Goal: Transaction & Acquisition: Purchase product/service

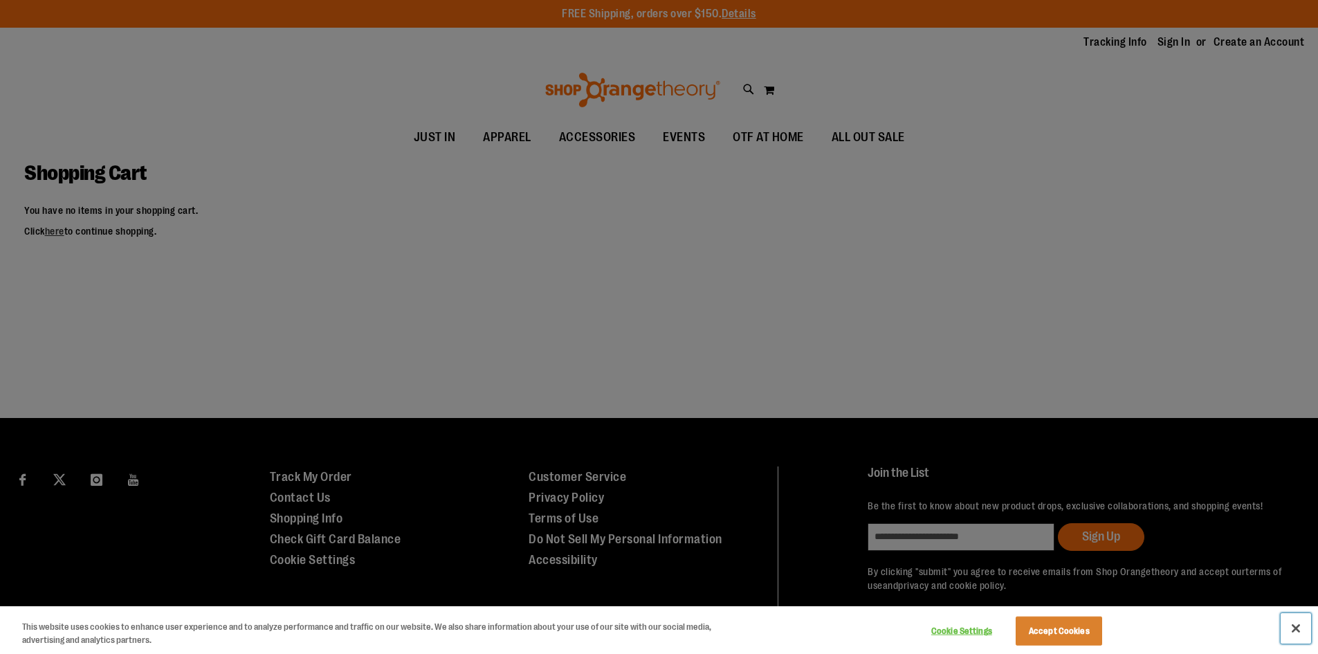
click at [1293, 627] on button "Close" at bounding box center [1296, 628] width 30 height 30
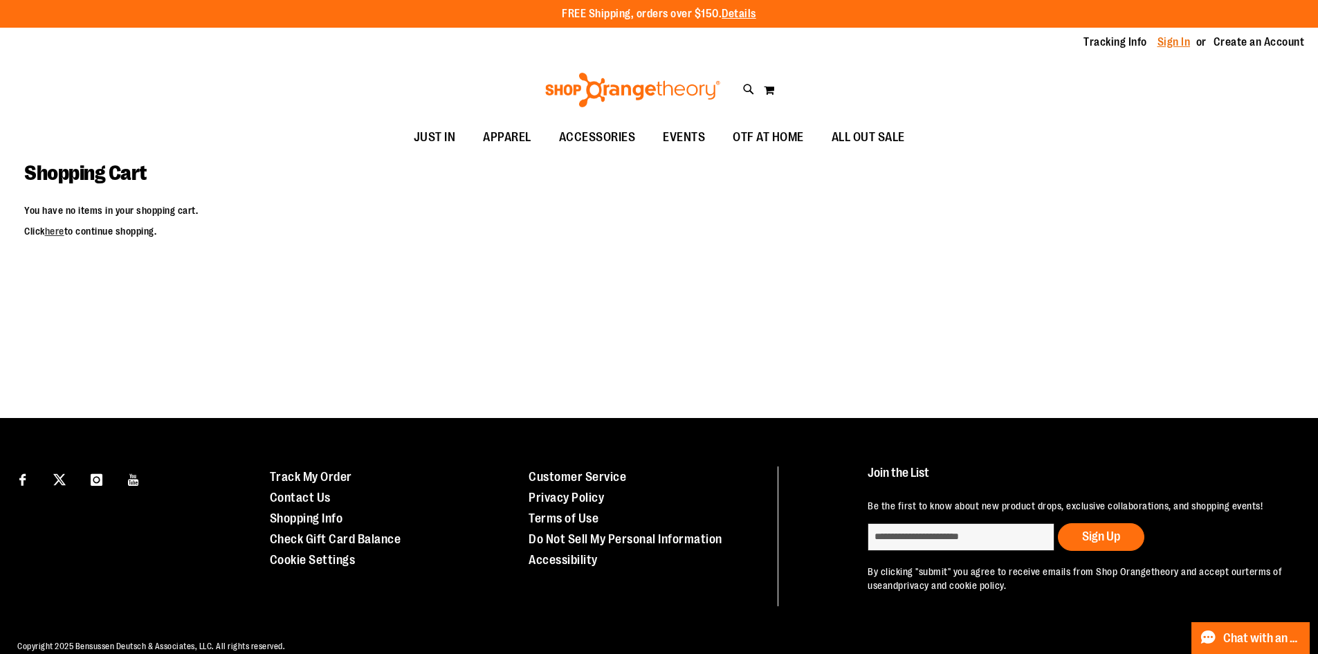
click at [1173, 42] on link "Sign In" at bounding box center [1174, 42] width 33 height 15
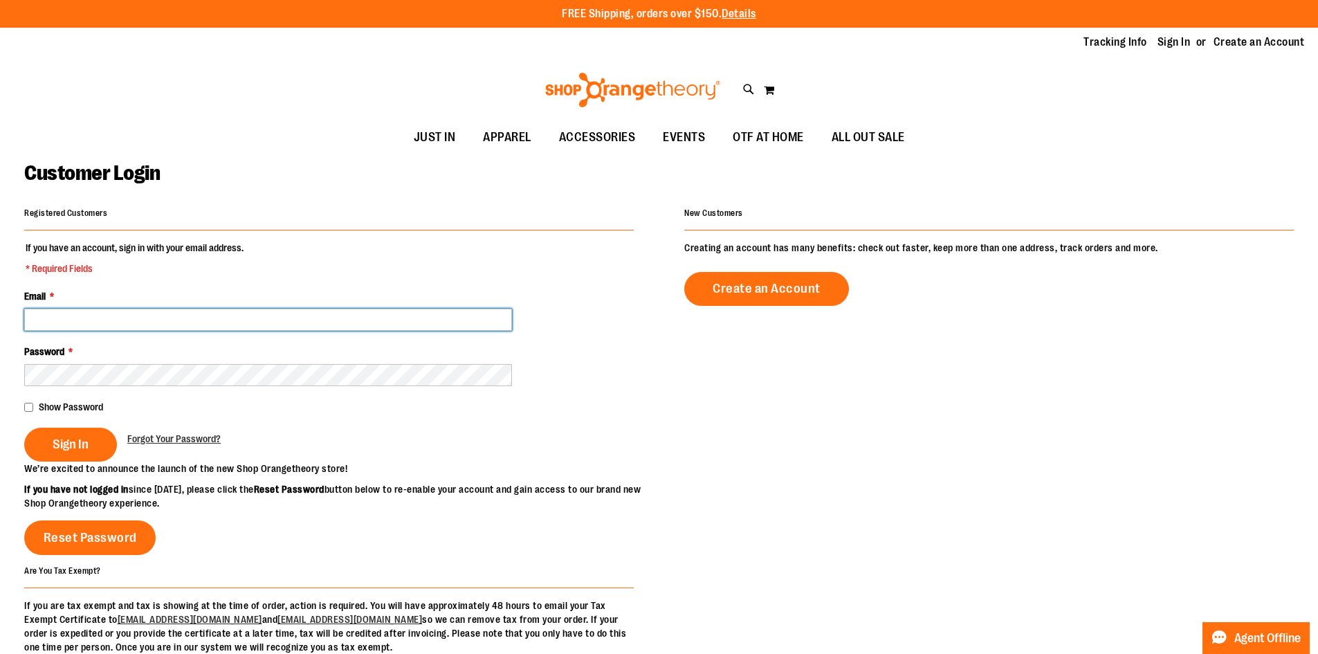
click at [117, 325] on input "Email *" at bounding box center [268, 320] width 488 height 22
type input "**********"
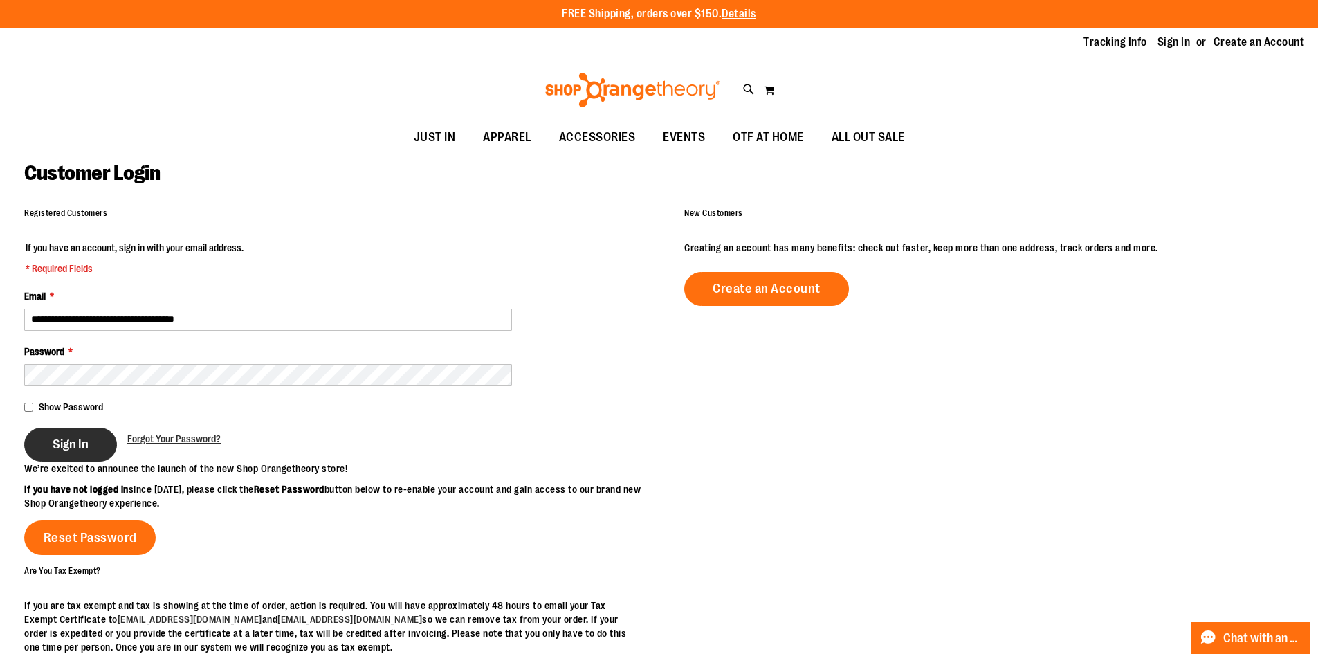
click at [91, 433] on button "Sign In" at bounding box center [70, 445] width 93 height 34
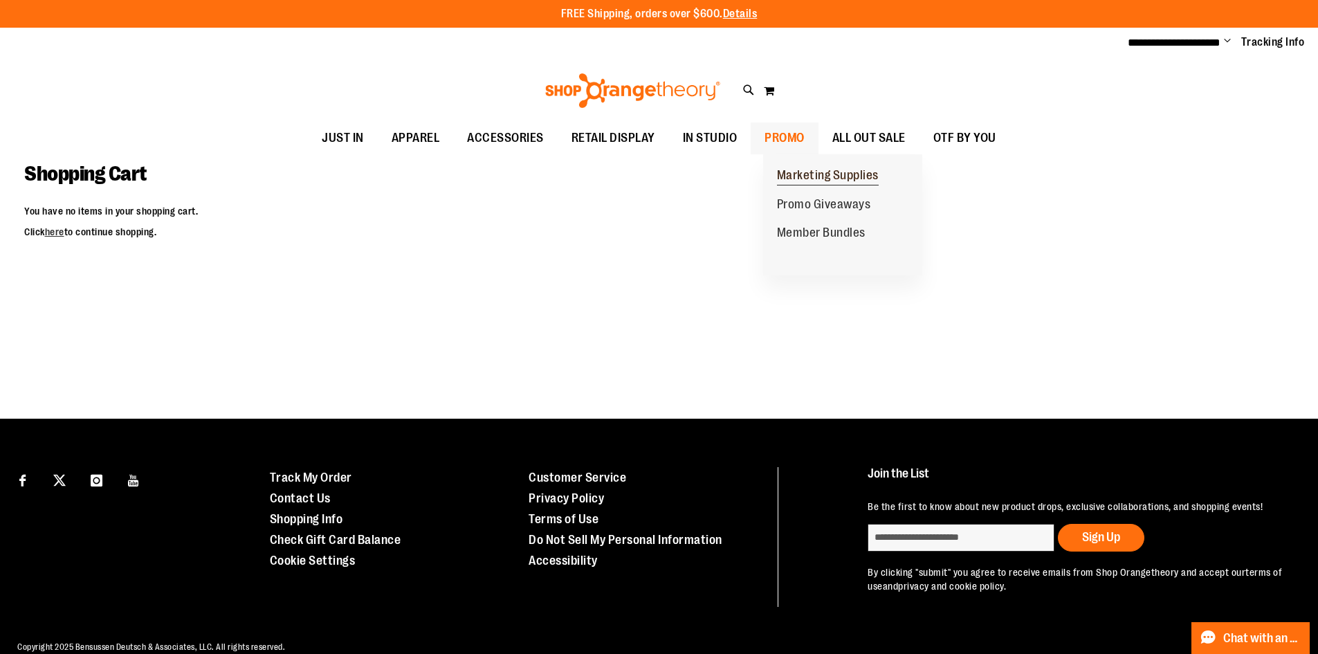
click at [808, 174] on span "Marketing Supplies" at bounding box center [828, 176] width 102 height 17
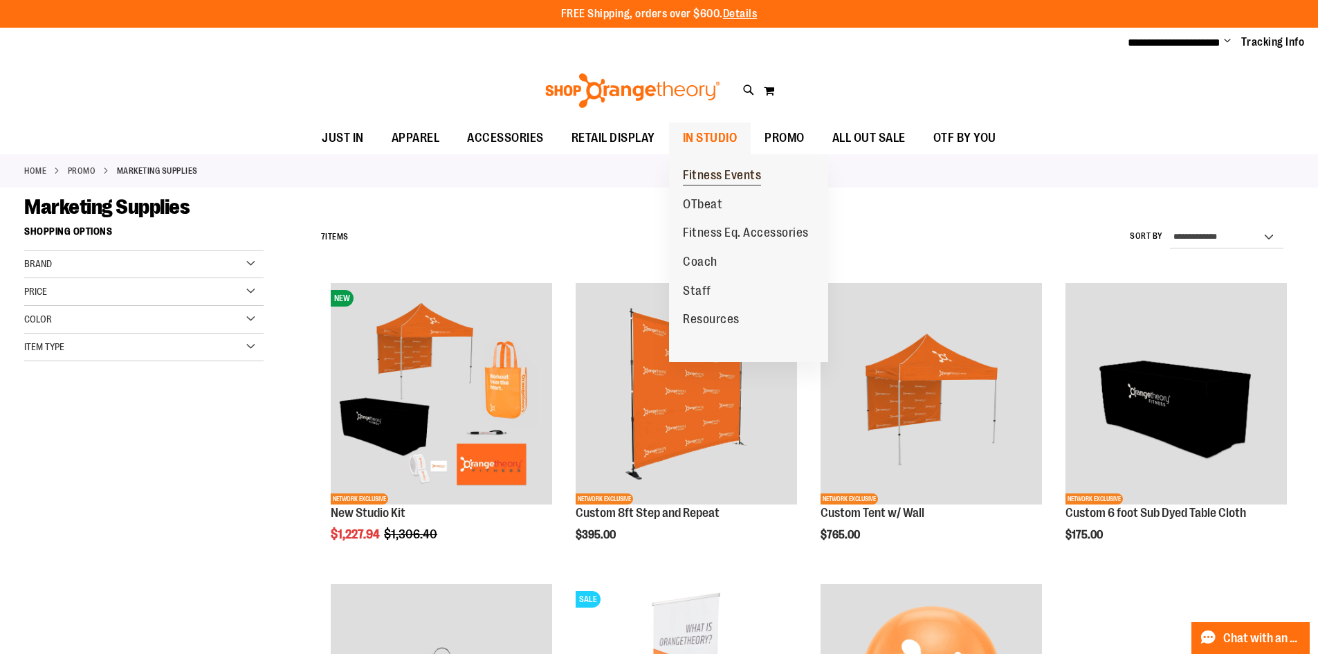
click at [721, 172] on span "Fitness Events" at bounding box center [722, 176] width 78 height 17
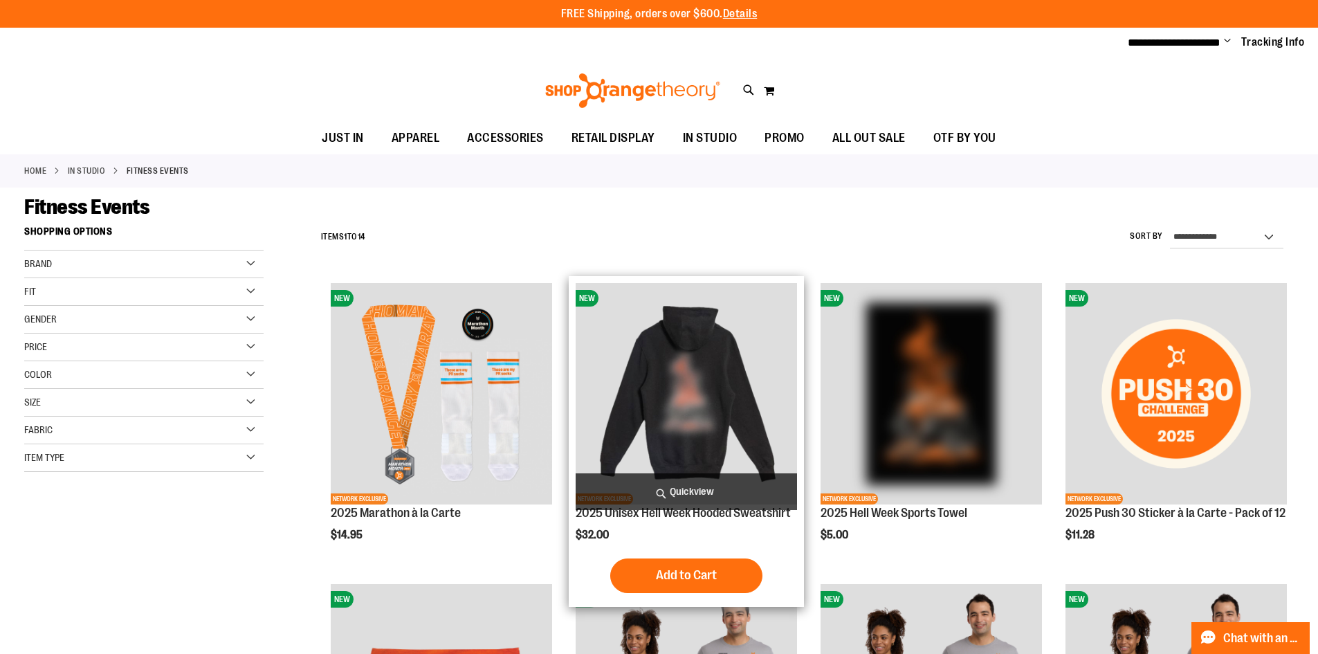
click at [742, 403] on img "product" at bounding box center [686, 393] width 221 height 221
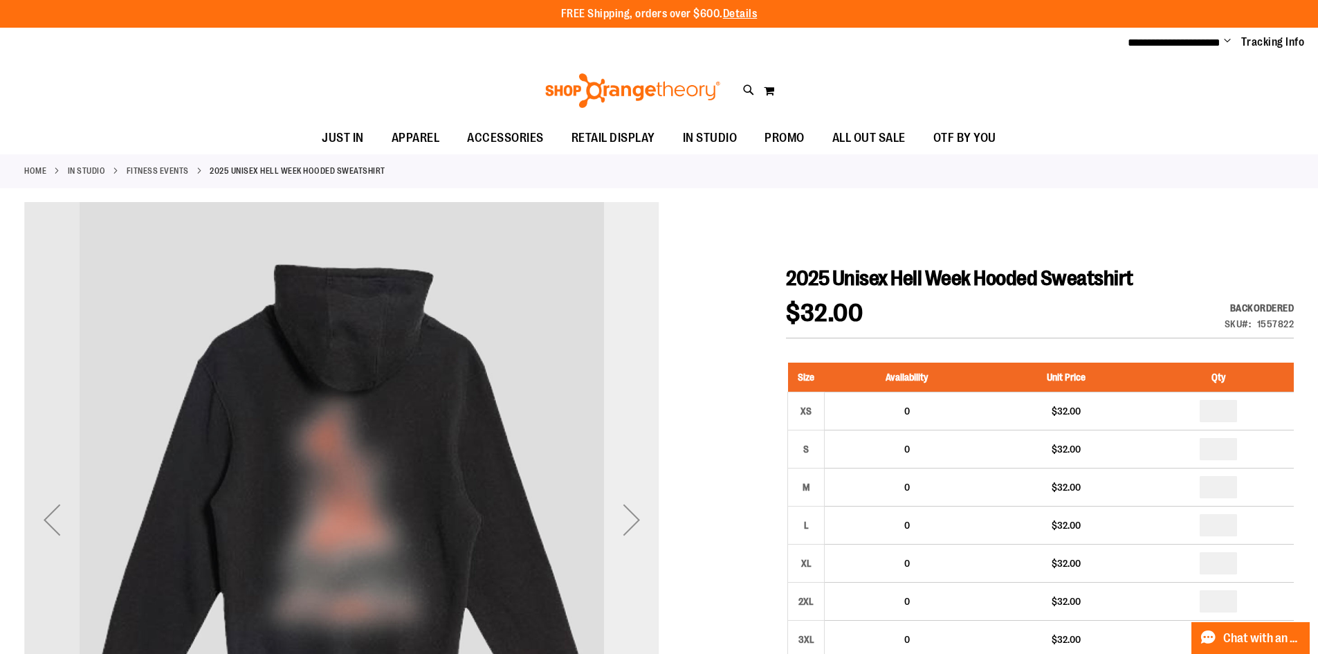
click at [636, 528] on div "Next" at bounding box center [631, 519] width 55 height 55
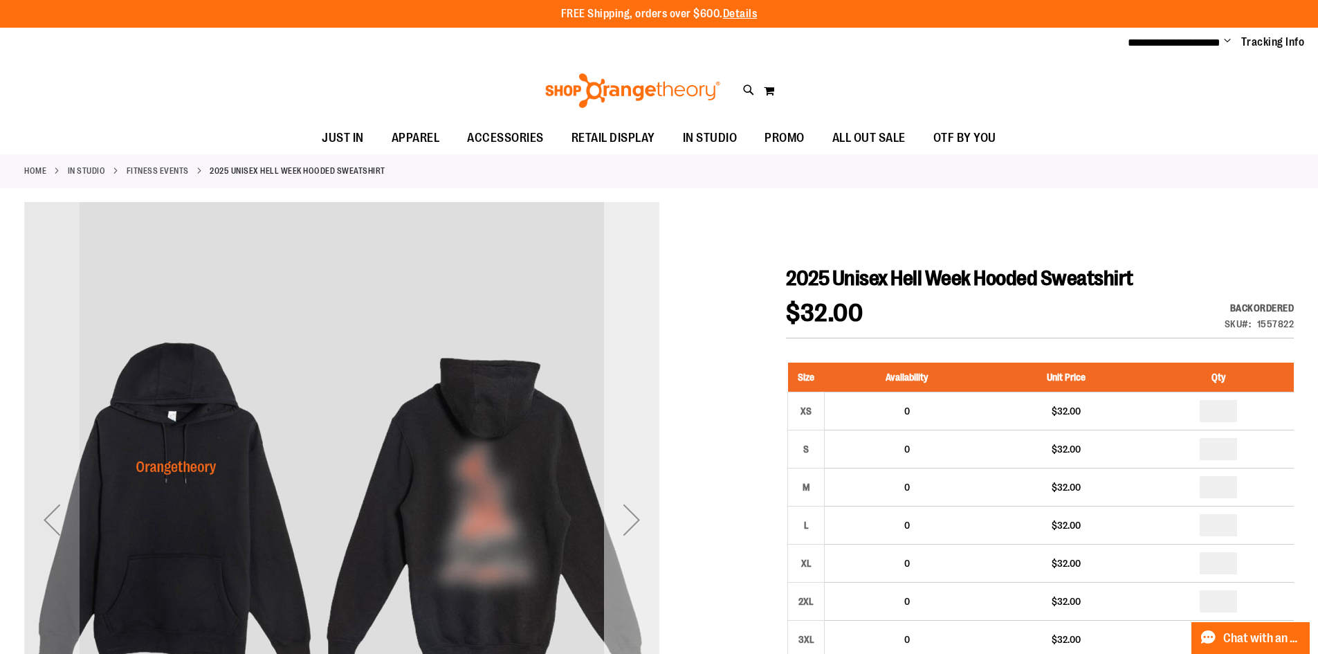
click at [636, 528] on div "Next" at bounding box center [631, 519] width 55 height 55
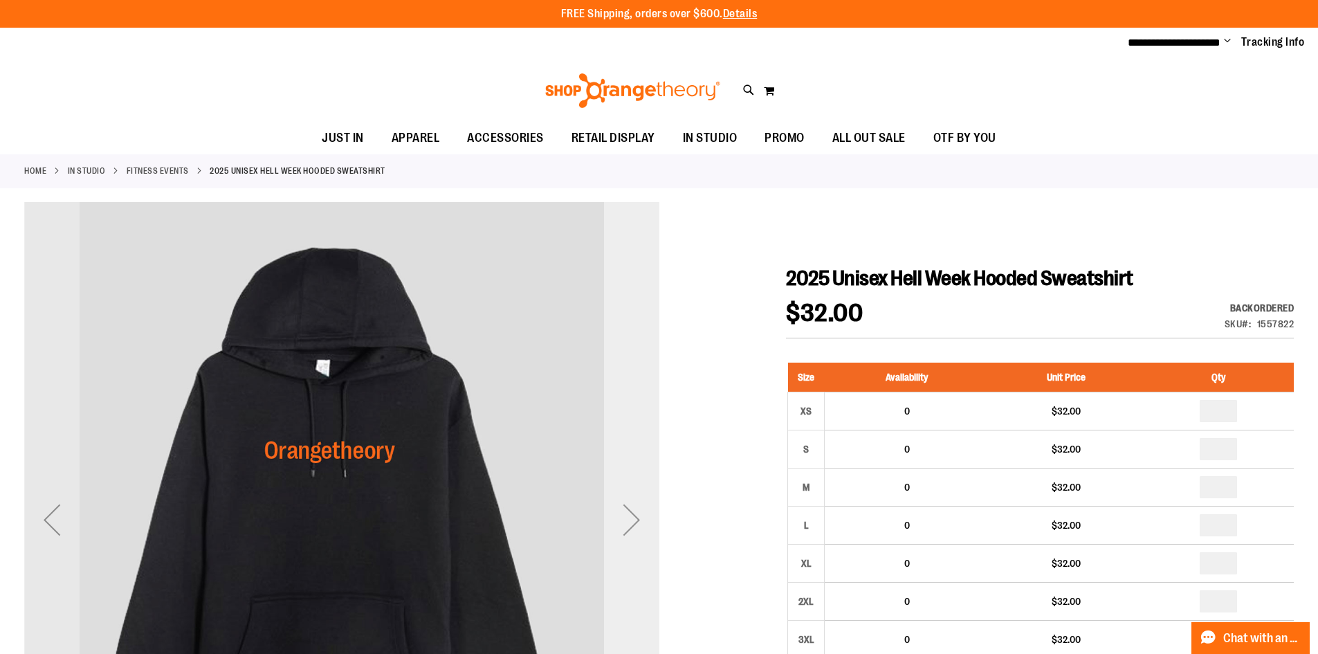
click at [636, 528] on div "Next" at bounding box center [631, 519] width 55 height 55
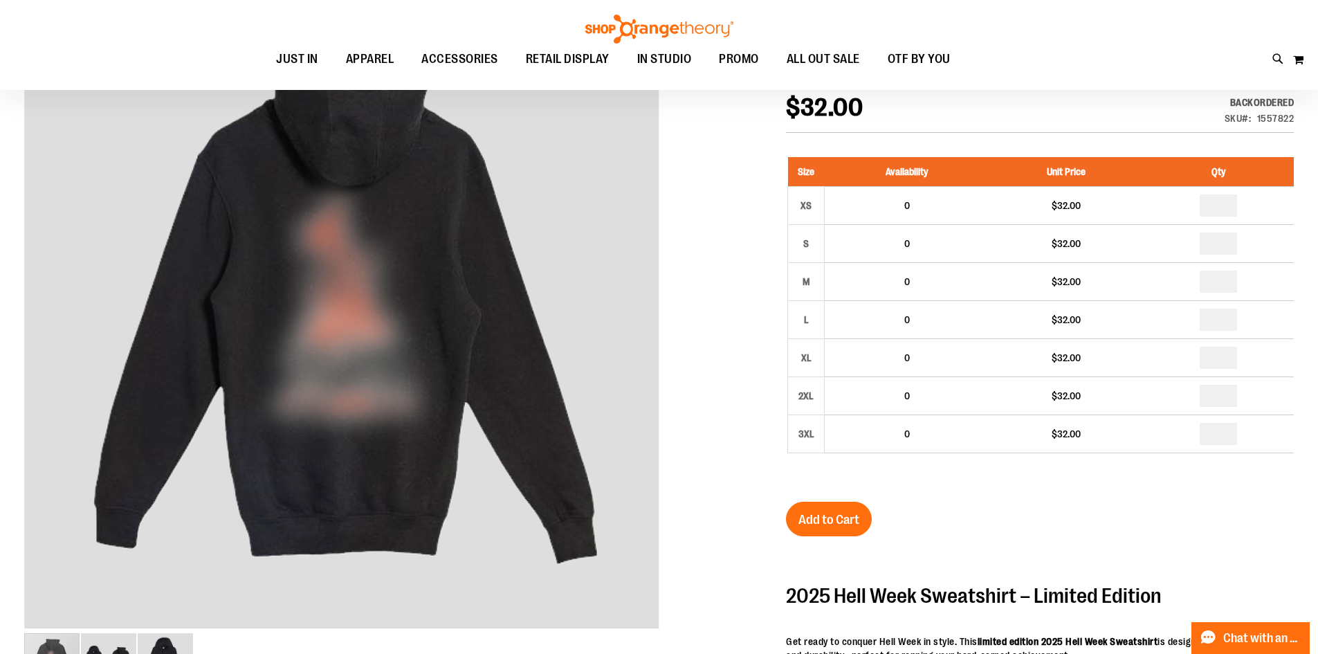
scroll to position [231, 0]
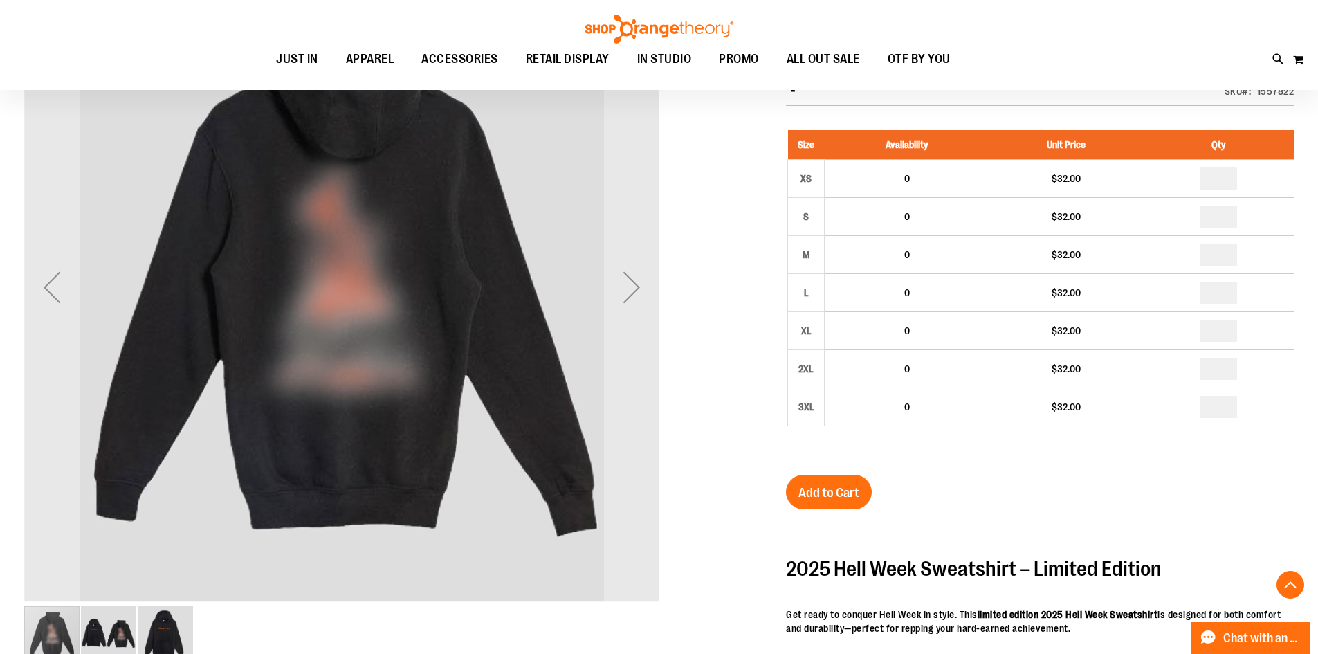
click at [106, 636] on img "image 2 of 3" at bounding box center [108, 633] width 55 height 55
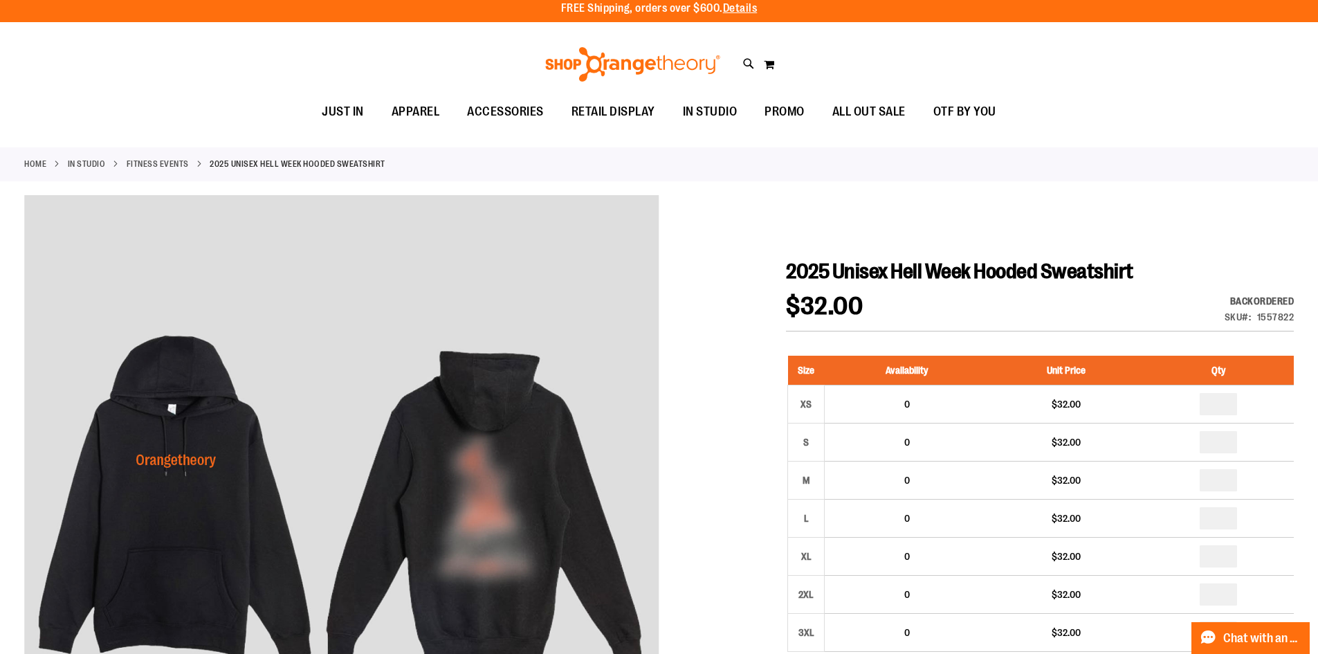
scroll to position [0, 0]
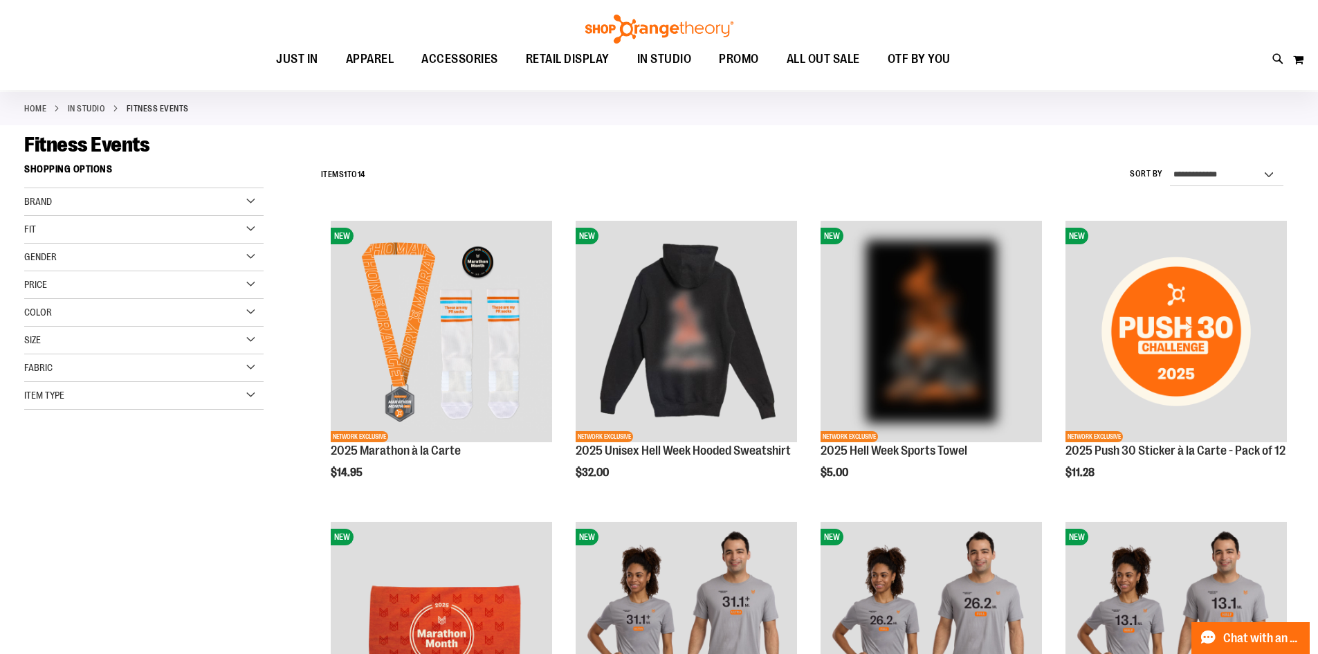
scroll to position [25, 0]
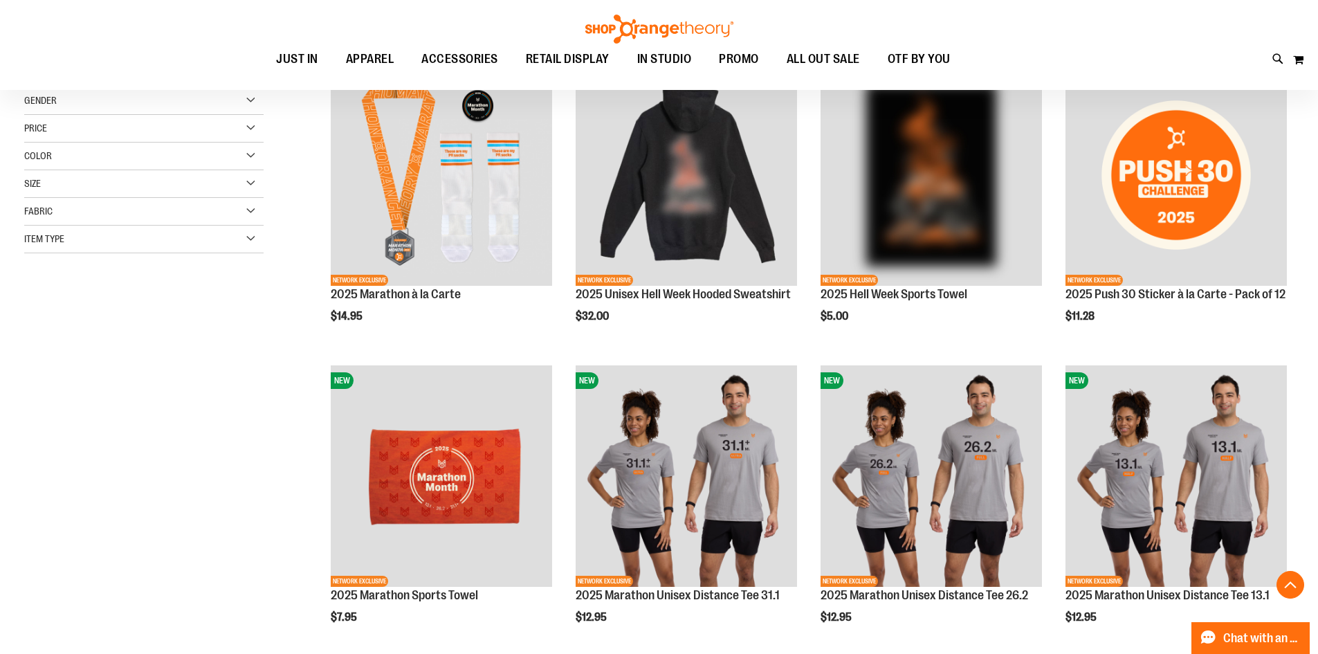
scroll to position [228, 0]
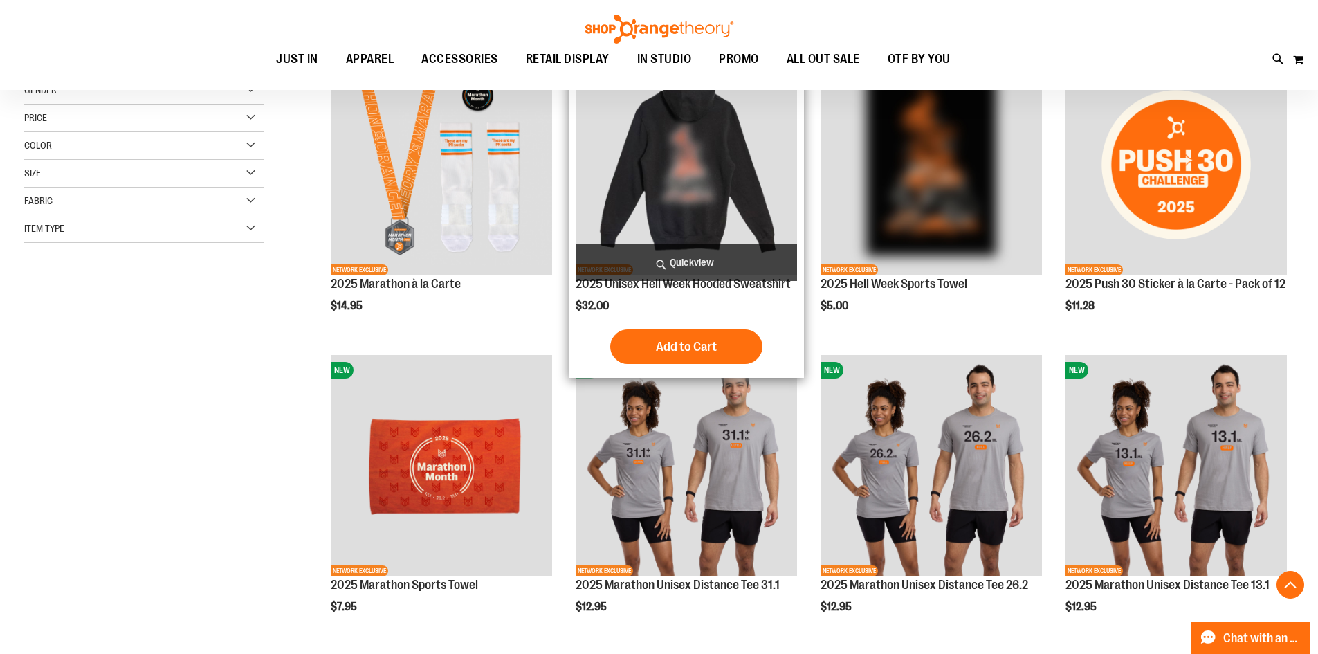
drag, startPoint x: 612, startPoint y: 296, endPoint x: 614, endPoint y: 321, distance: 25.0
click at [612, 291] on link "2025 Unisex Hell Week Hooded Sweatshirt" at bounding box center [683, 284] width 215 height 14
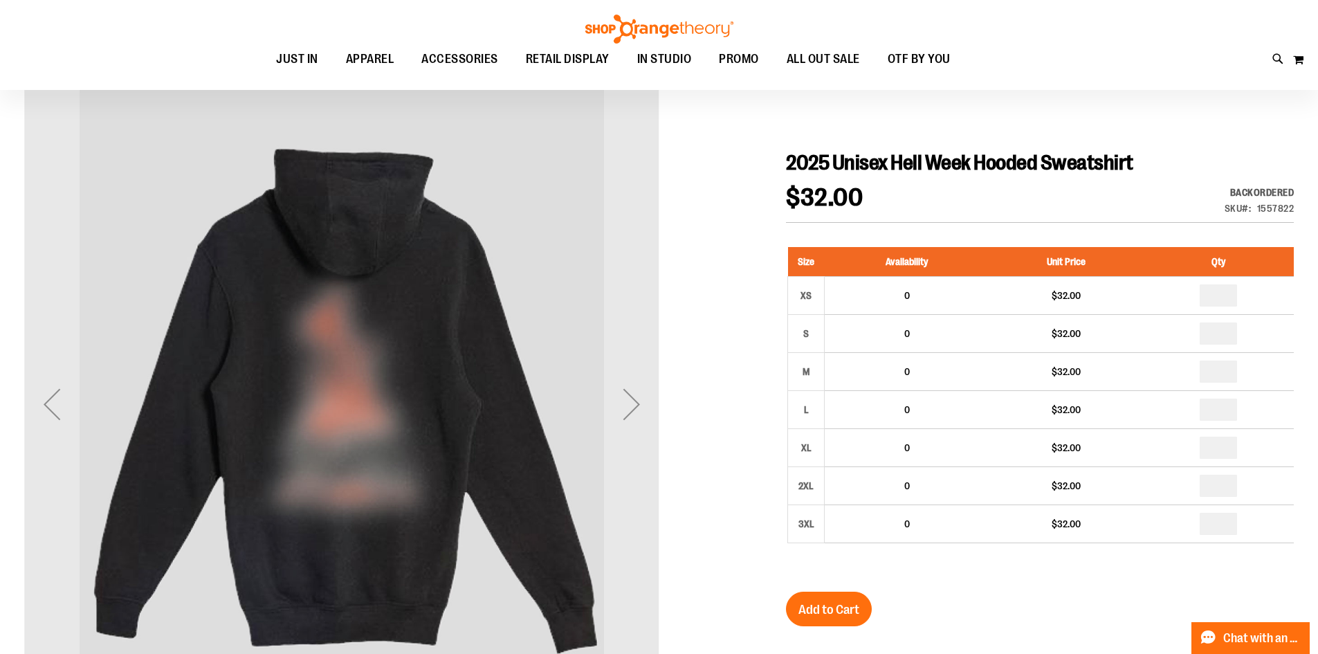
scroll to position [112, 0]
